Goal: Use online tool/utility: Utilize a website feature to perform a specific function

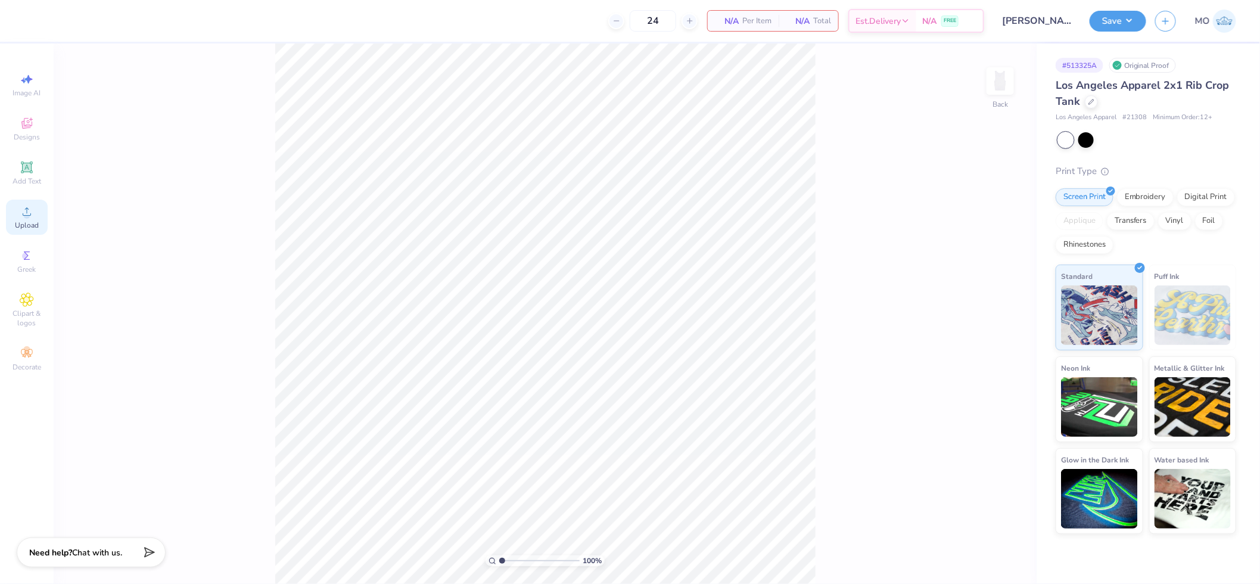
click at [26, 229] on span "Upload" at bounding box center [27, 225] width 24 height 10
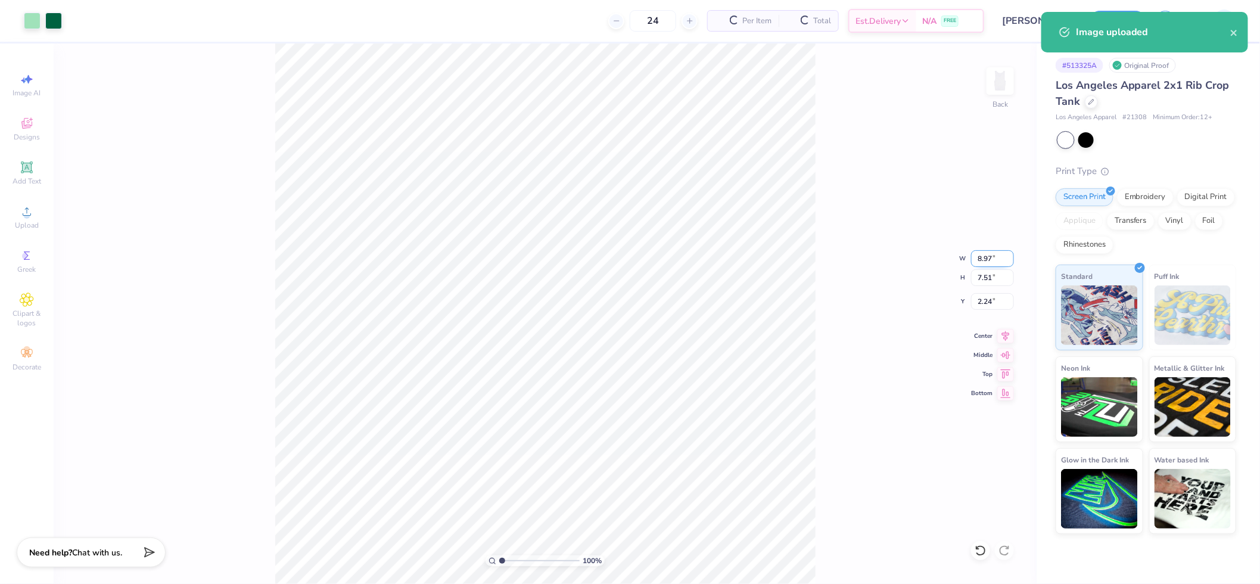
click at [992, 256] on input "8.97" at bounding box center [992, 258] width 43 height 17
type input "5.00"
type input "4.19"
type input "3.91"
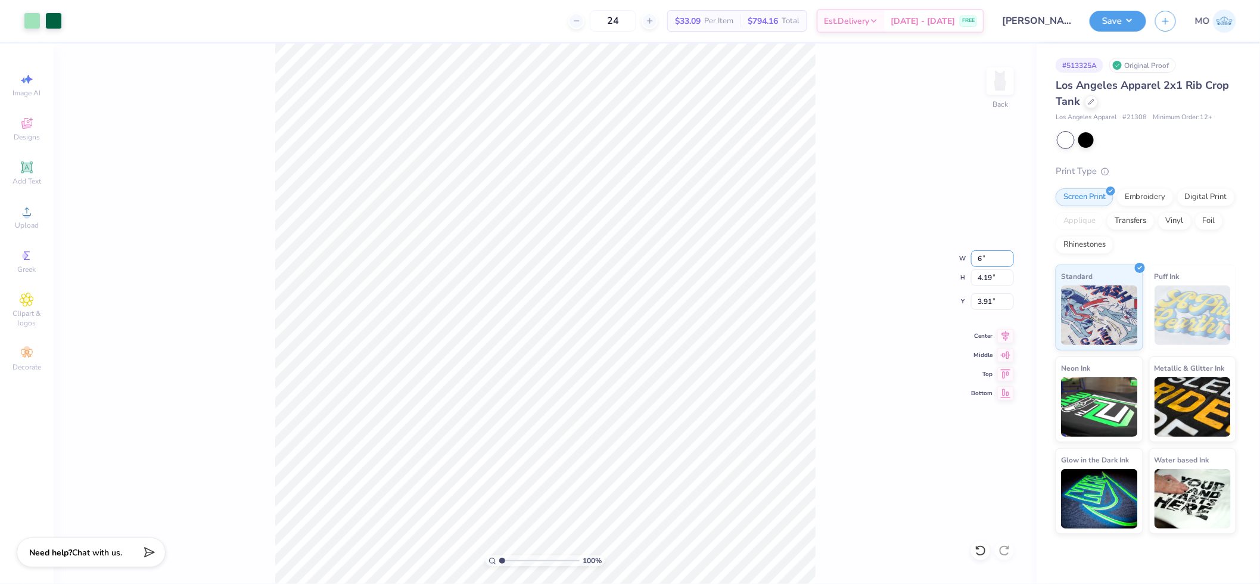
type input "6.00"
type input "5.03"
click at [1004, 340] on icon at bounding box center [1005, 334] width 17 height 14
click at [993, 298] on input "3.49" at bounding box center [992, 301] width 43 height 17
type input "1.50"
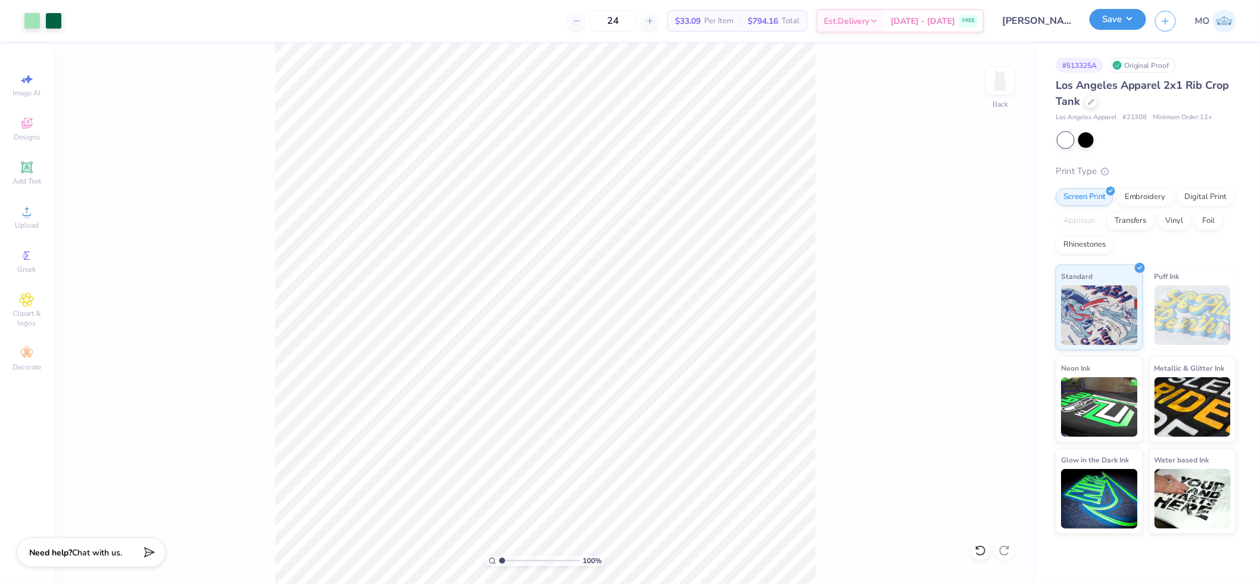
click at [1121, 24] on button "Save" at bounding box center [1117, 19] width 57 height 21
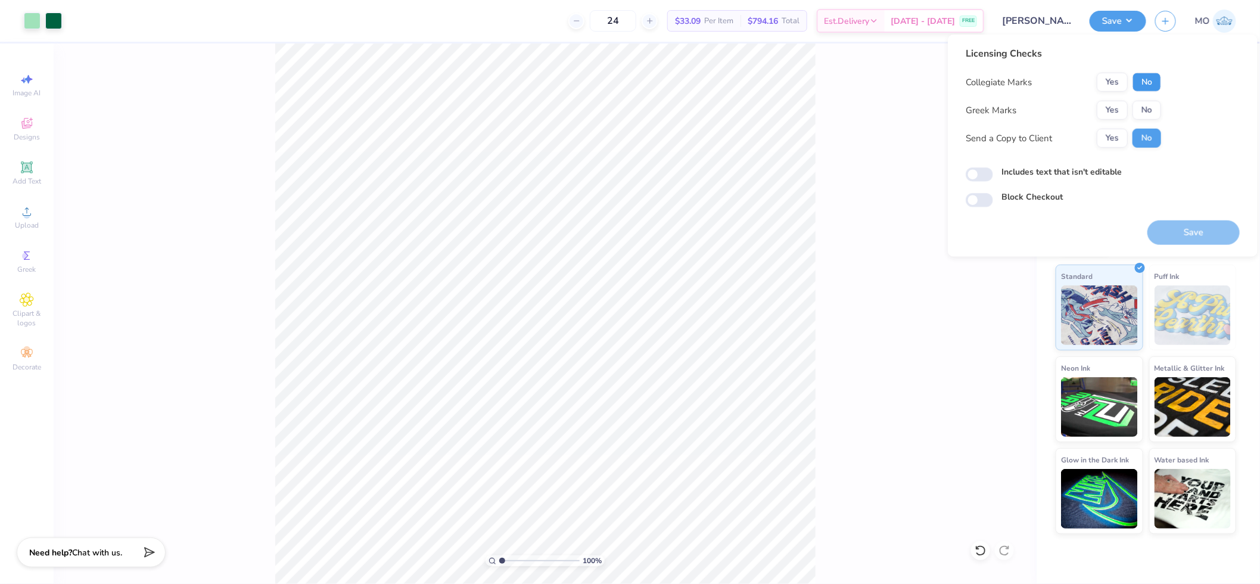
click at [1151, 77] on button "No" at bounding box center [1146, 82] width 29 height 19
drag, startPoint x: 1122, startPoint y: 108, endPoint x: 1106, endPoint y: 120, distance: 20.4
click at [1122, 108] on button "Yes" at bounding box center [1112, 110] width 31 height 19
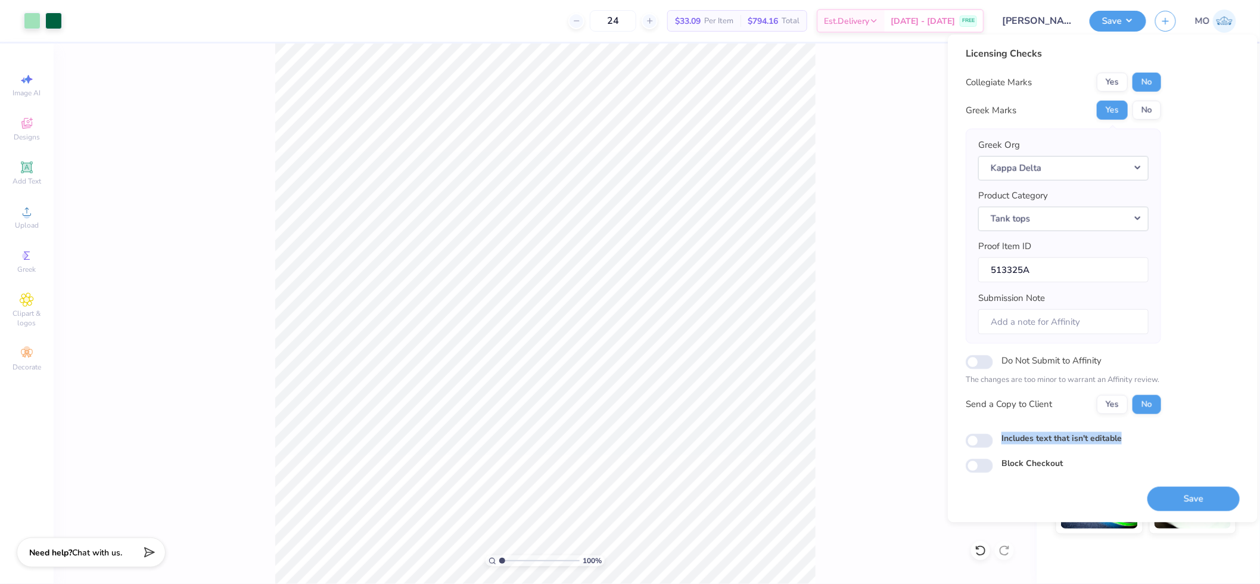
click at [975, 453] on div "Licensing Checks Collegiate Marks Yes No Greek Marks Yes No Greek Org Kappa Del…" at bounding box center [1103, 259] width 274 height 426
drag, startPoint x: 975, startPoint y: 453, endPoint x: 980, endPoint y: 447, distance: 7.6
click at [977, 446] on input "Includes text that isn't editable" at bounding box center [979, 441] width 27 height 14
checkbox input "true"
click at [1183, 433] on div "Includes text that isn't editable" at bounding box center [1103, 438] width 274 height 14
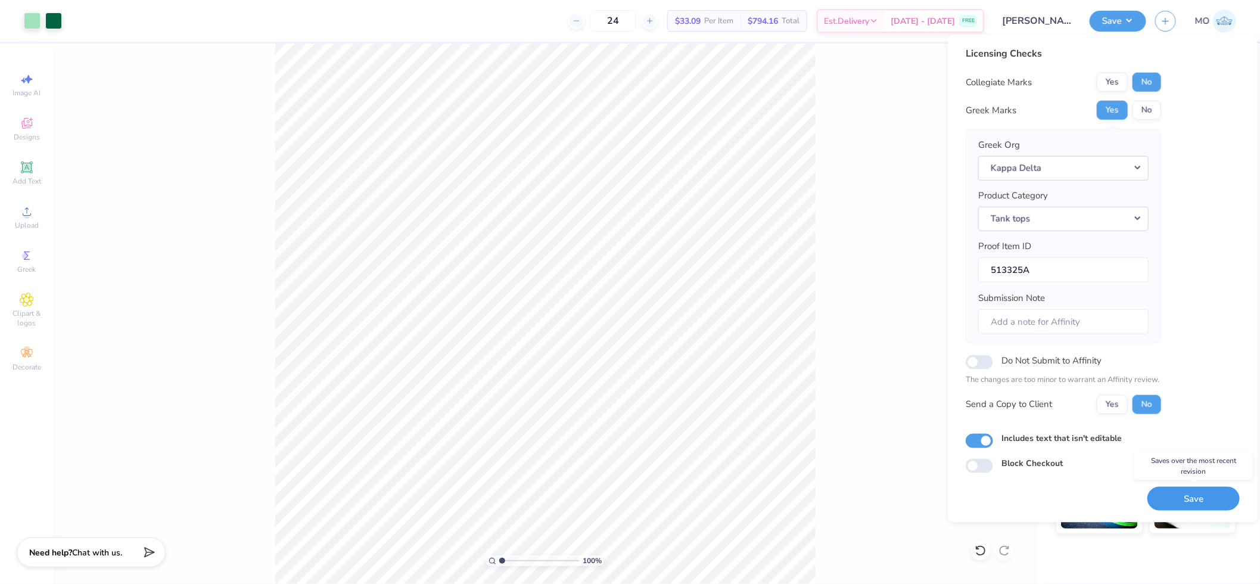
click at [1187, 503] on button "Save" at bounding box center [1193, 498] width 92 height 24
